Goal: Check status: Check status

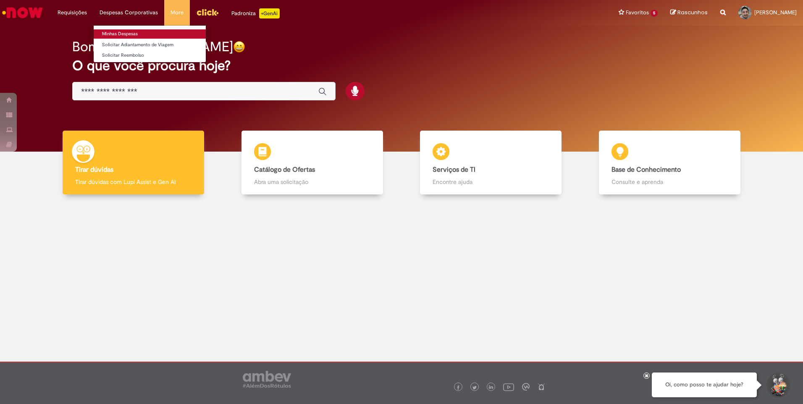
click at [146, 33] on link "Minhas Despesas" at bounding box center [150, 33] width 112 height 9
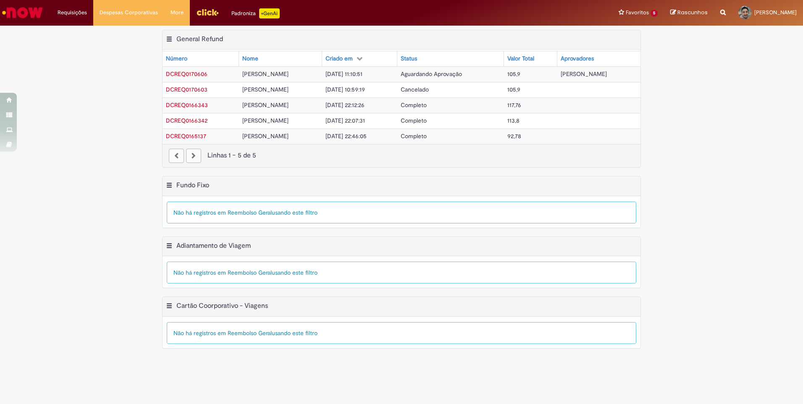
click at [402, 71] on span "Aguardando Aprovação" at bounding box center [431, 74] width 61 height 8
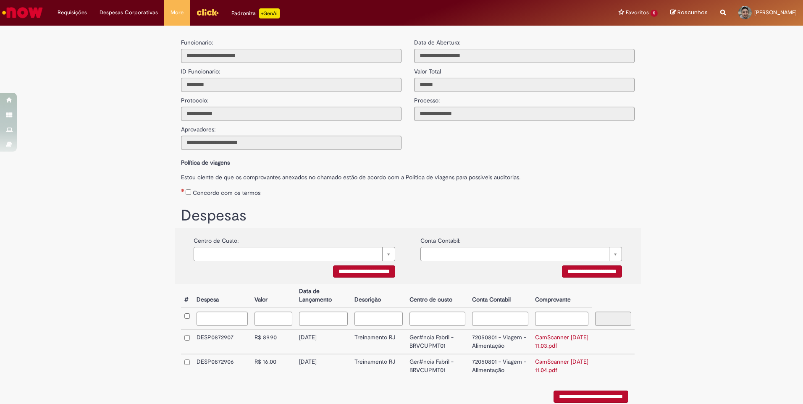
click at [26, 21] on link "Ir para a Homepage" at bounding box center [22, 12] width 45 height 25
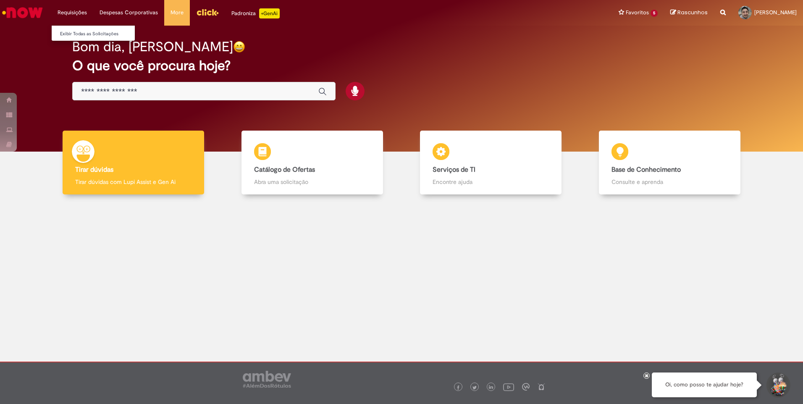
click at [71, 12] on li "Requisições Exibir Todas as Solicitações" at bounding box center [72, 12] width 42 height 25
click at [204, 11] on img "Menu Cabeçalho" at bounding box center [207, 12] width 23 height 13
